Goal: Information Seeking & Learning: Learn about a topic

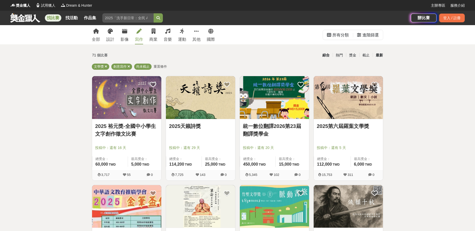
click at [377, 55] on div "最新" at bounding box center [379, 55] width 13 height 9
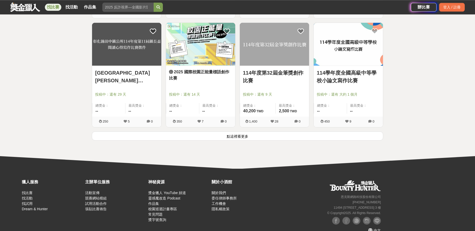
scroll to position [602, 0]
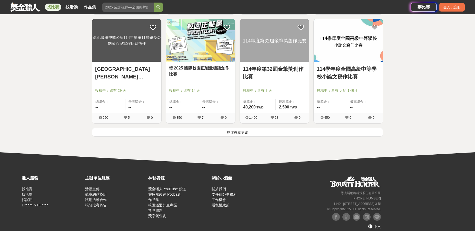
click at [246, 133] on button "點這裡看更多" at bounding box center [238, 132] width 292 height 9
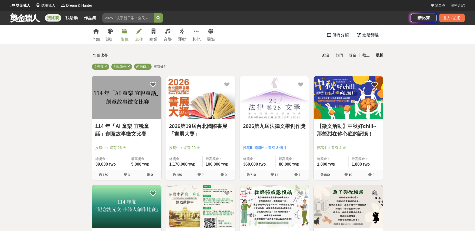
click at [125, 40] on div "影像" at bounding box center [125, 39] width 8 height 6
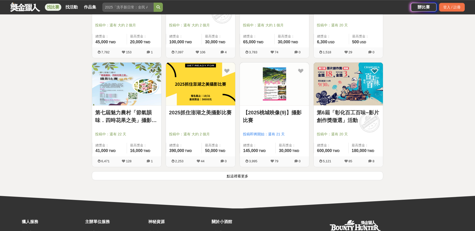
scroll to position [576, 0]
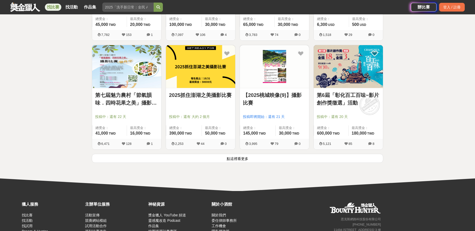
click at [229, 156] on button "點這裡看更多" at bounding box center [238, 158] width 292 height 9
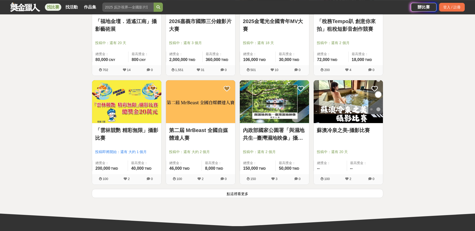
scroll to position [1204, 0]
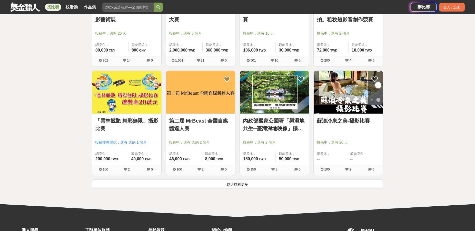
click at [239, 185] on button "點這裡看更多" at bounding box center [238, 184] width 292 height 9
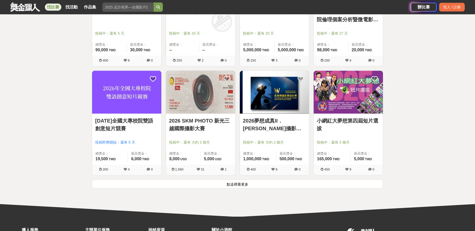
scroll to position [1858, 0]
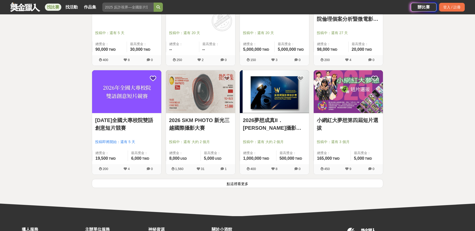
click at [242, 181] on button "點這裡看更多" at bounding box center [238, 183] width 292 height 9
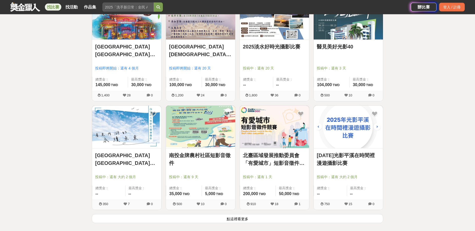
scroll to position [2487, 0]
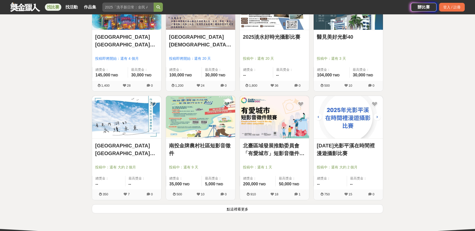
click at [244, 210] on button "點這裡看更多" at bounding box center [238, 209] width 292 height 9
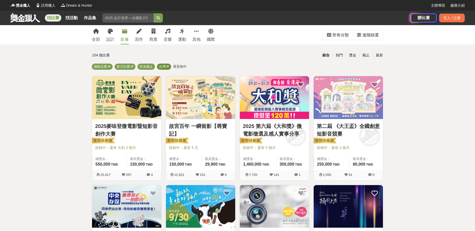
click at [168, 66] on icon at bounding box center [168, 66] width 3 height 3
click at [377, 54] on div "最新" at bounding box center [379, 55] width 13 height 9
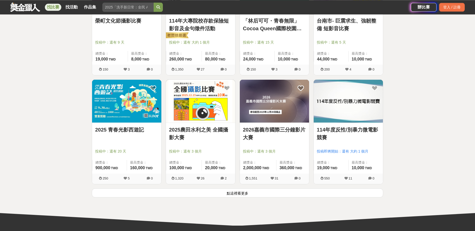
scroll to position [550, 0]
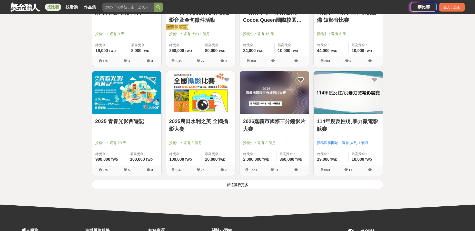
click at [253, 185] on button "點這裡看更多" at bounding box center [238, 184] width 292 height 9
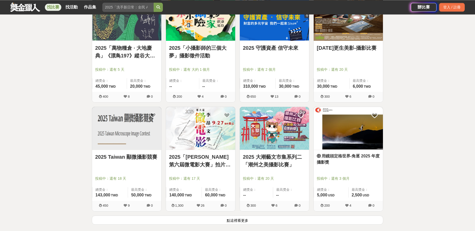
scroll to position [1178, 0]
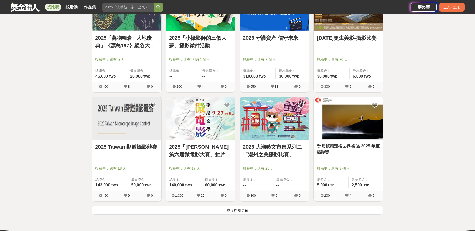
click at [235, 211] on button "點這裡看更多" at bounding box center [238, 210] width 292 height 9
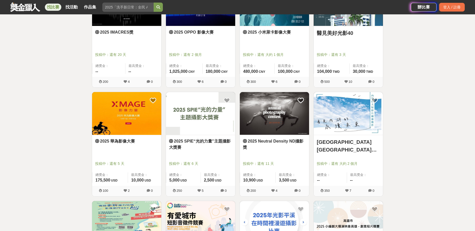
scroll to position [1832, 0]
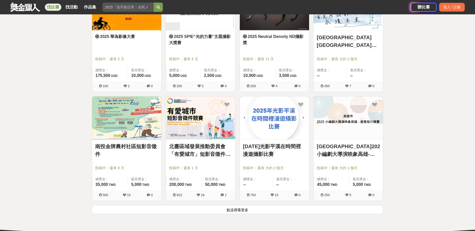
click at [239, 211] on button "點這裡看更多" at bounding box center [238, 209] width 292 height 9
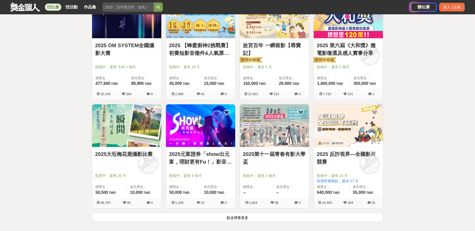
scroll to position [2487, 0]
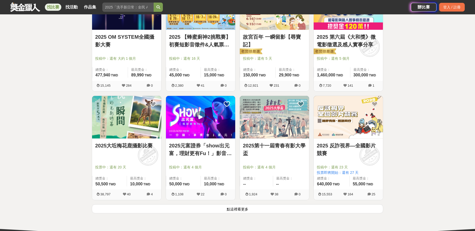
click at [245, 210] on button "點這裡看更多" at bounding box center [238, 209] width 292 height 9
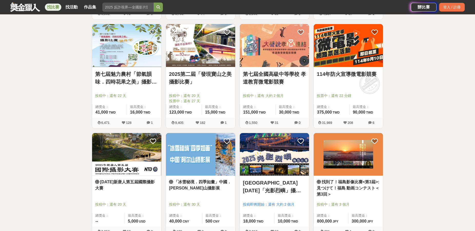
scroll to position [3141, 0]
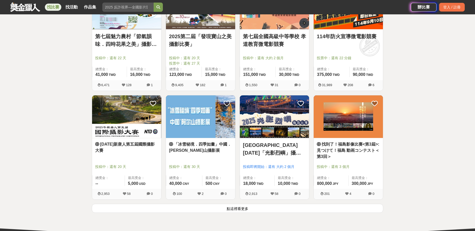
click at [237, 207] on button "點這裡看更多" at bounding box center [238, 208] width 292 height 9
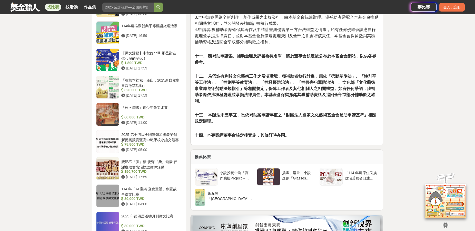
scroll to position [550, 0]
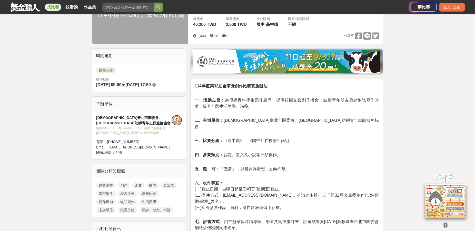
scroll to position [105, 0]
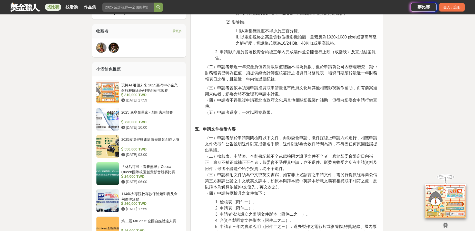
scroll to position [366, 0]
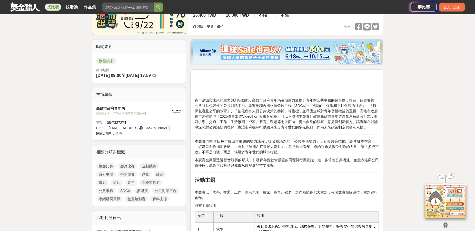
scroll to position [105, 0]
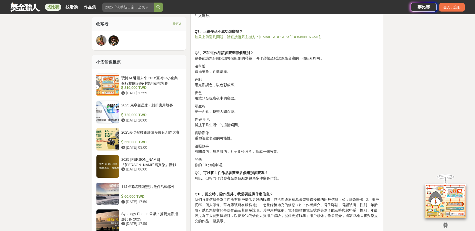
scroll to position [419, 0]
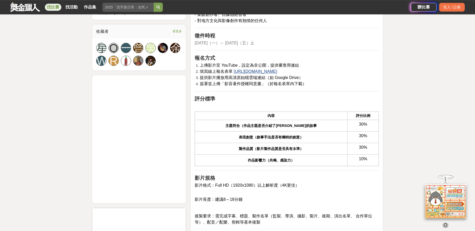
scroll to position [366, 0]
